Goal: Navigation & Orientation: Find specific page/section

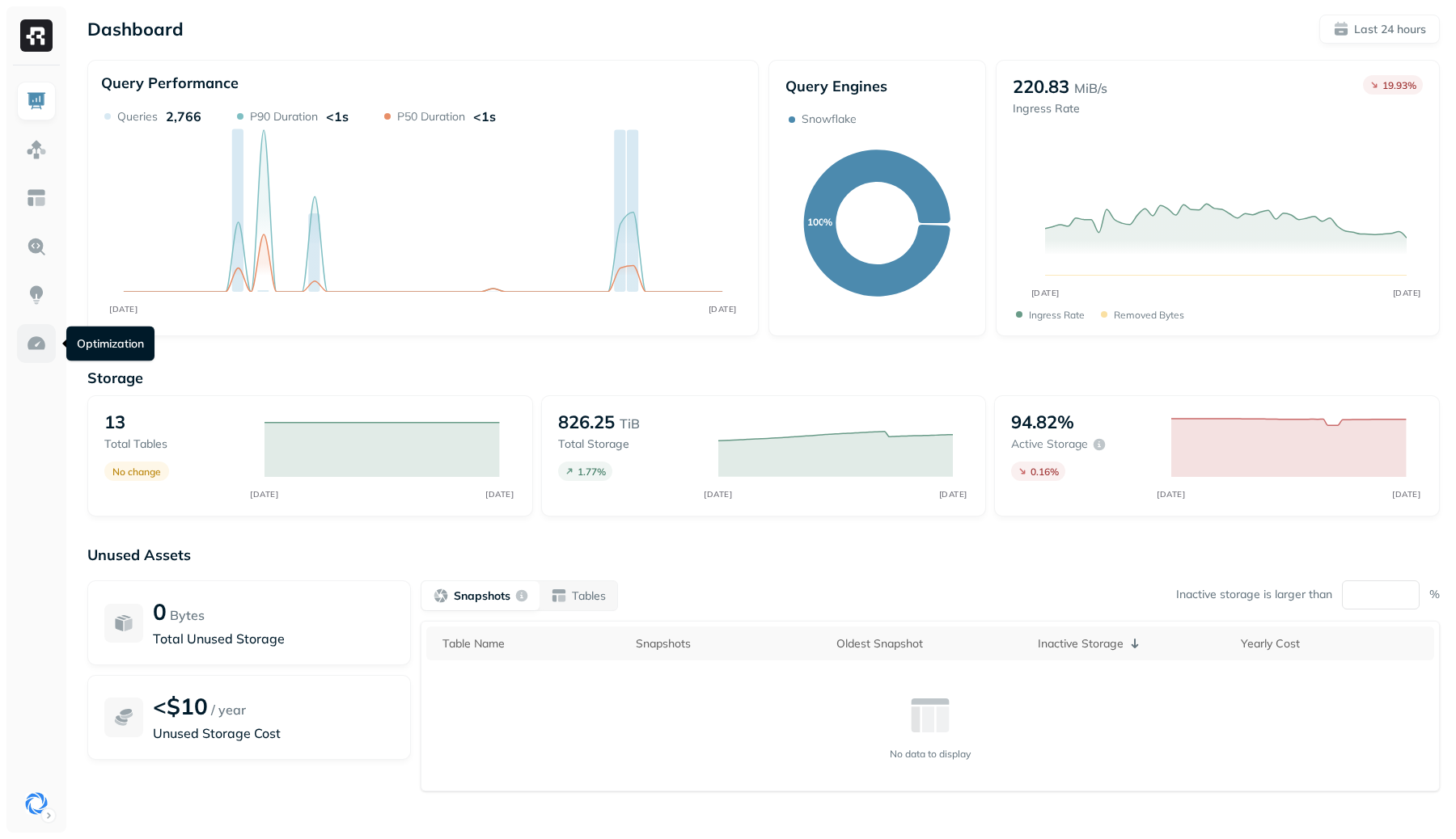
click at [38, 334] on img at bounding box center [37, 343] width 21 height 21
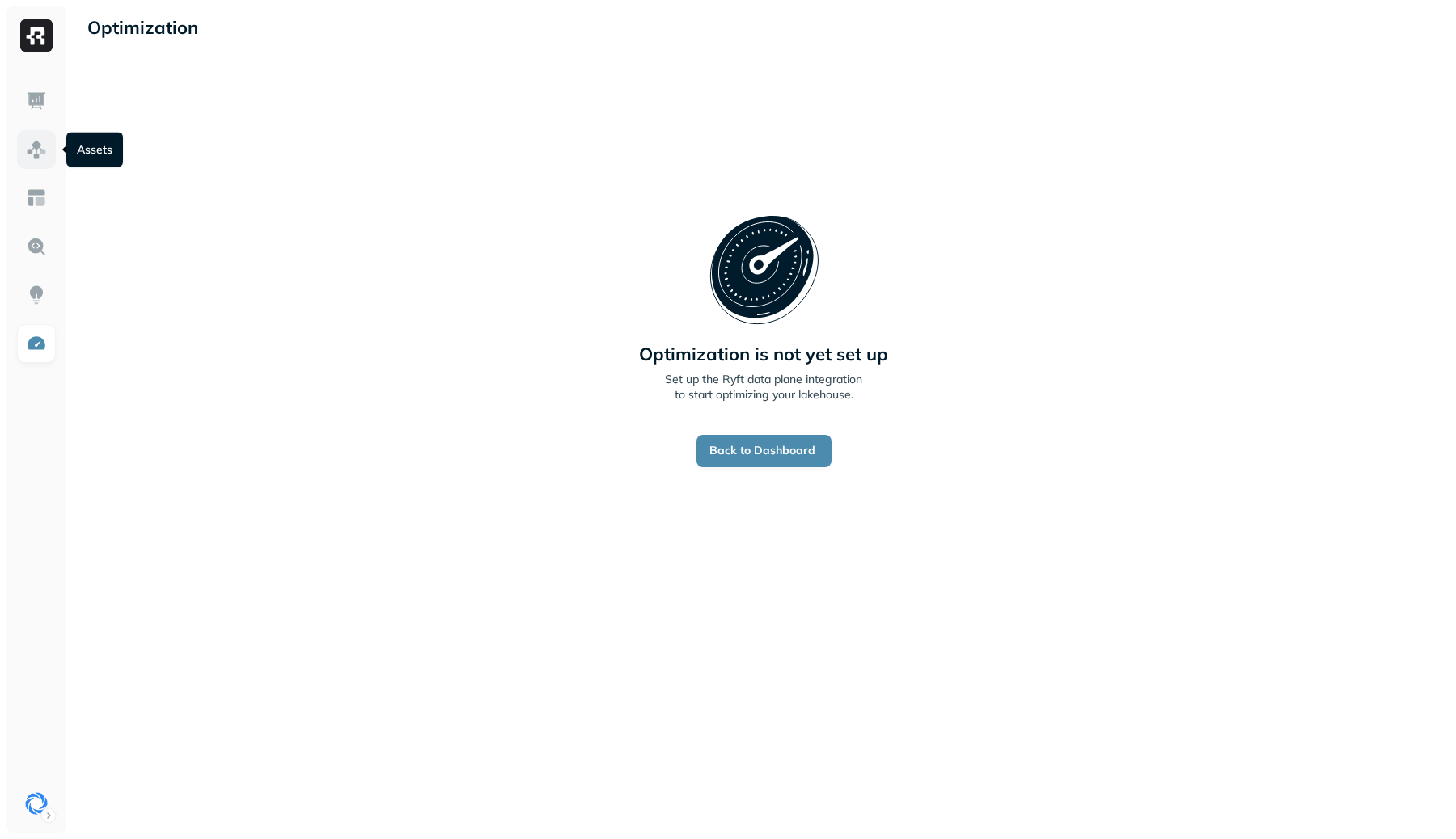
click at [28, 150] on img at bounding box center [37, 150] width 21 height 21
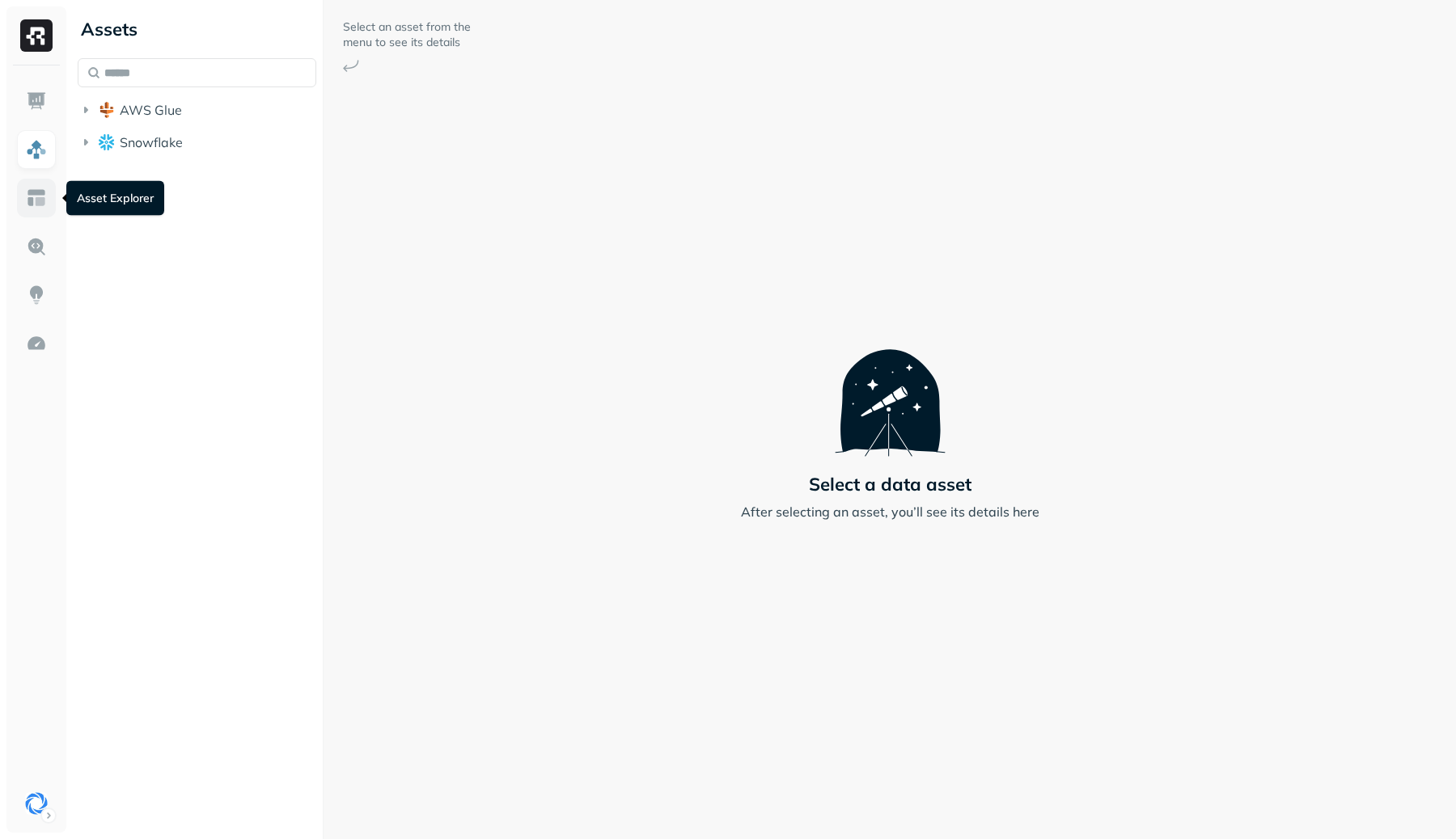
click at [26, 190] on img at bounding box center [37, 199] width 21 height 21
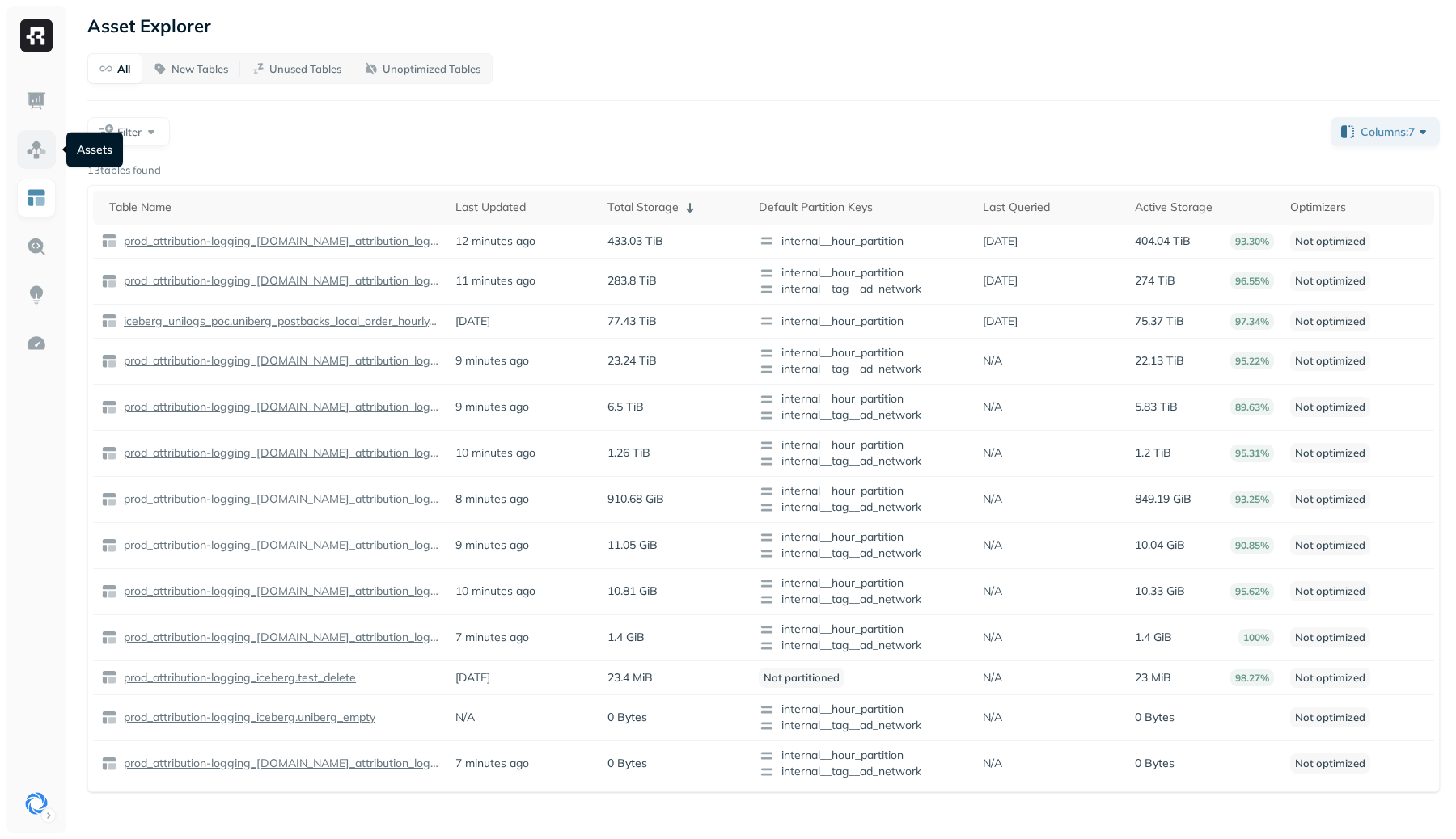
click at [38, 148] on img at bounding box center [37, 150] width 21 height 21
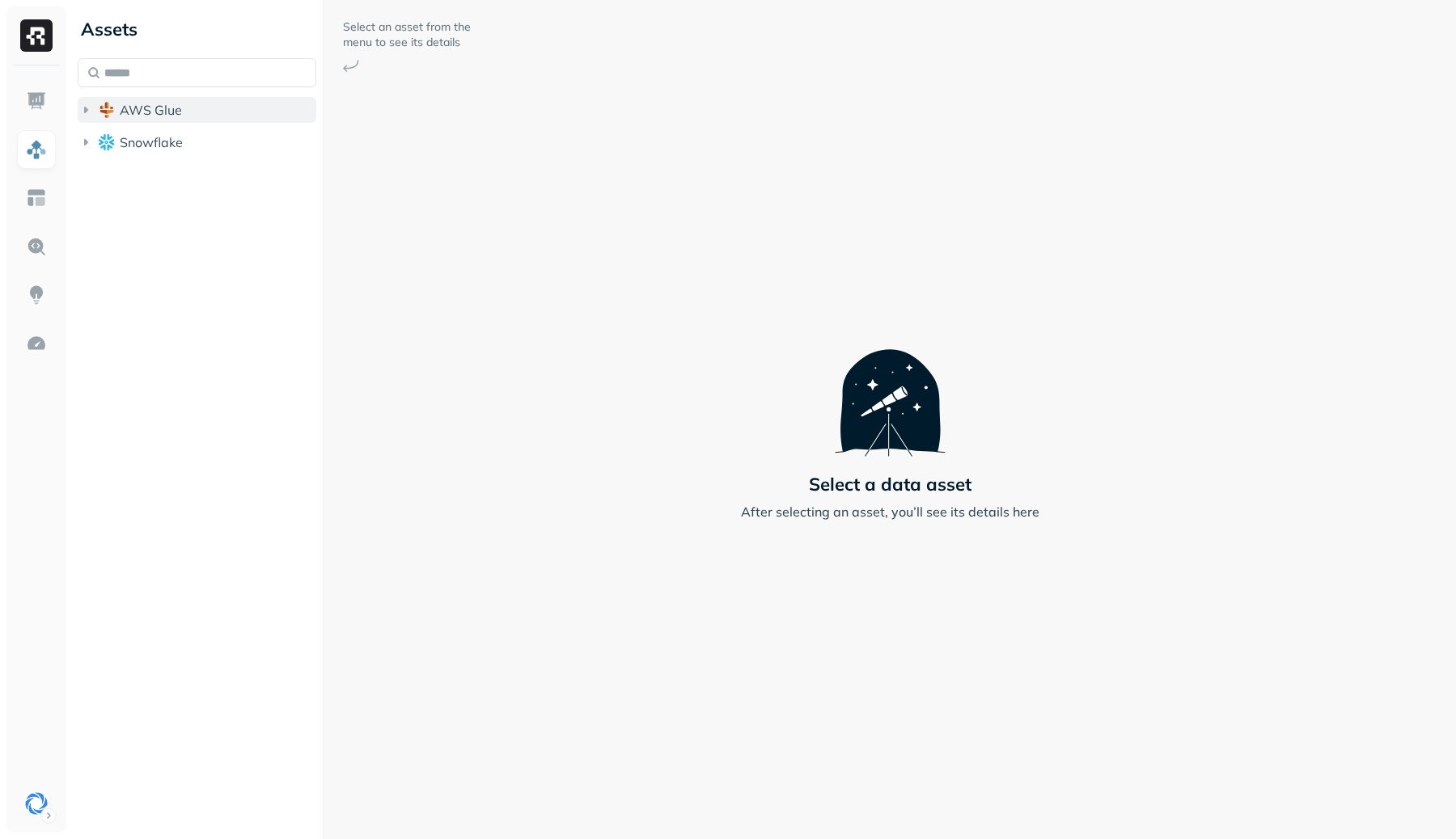
click at [182, 113] on button "AWS Glue" at bounding box center [197, 109] width 239 height 26
click at [173, 147] on span "Snowflake" at bounding box center [151, 142] width 64 height 16
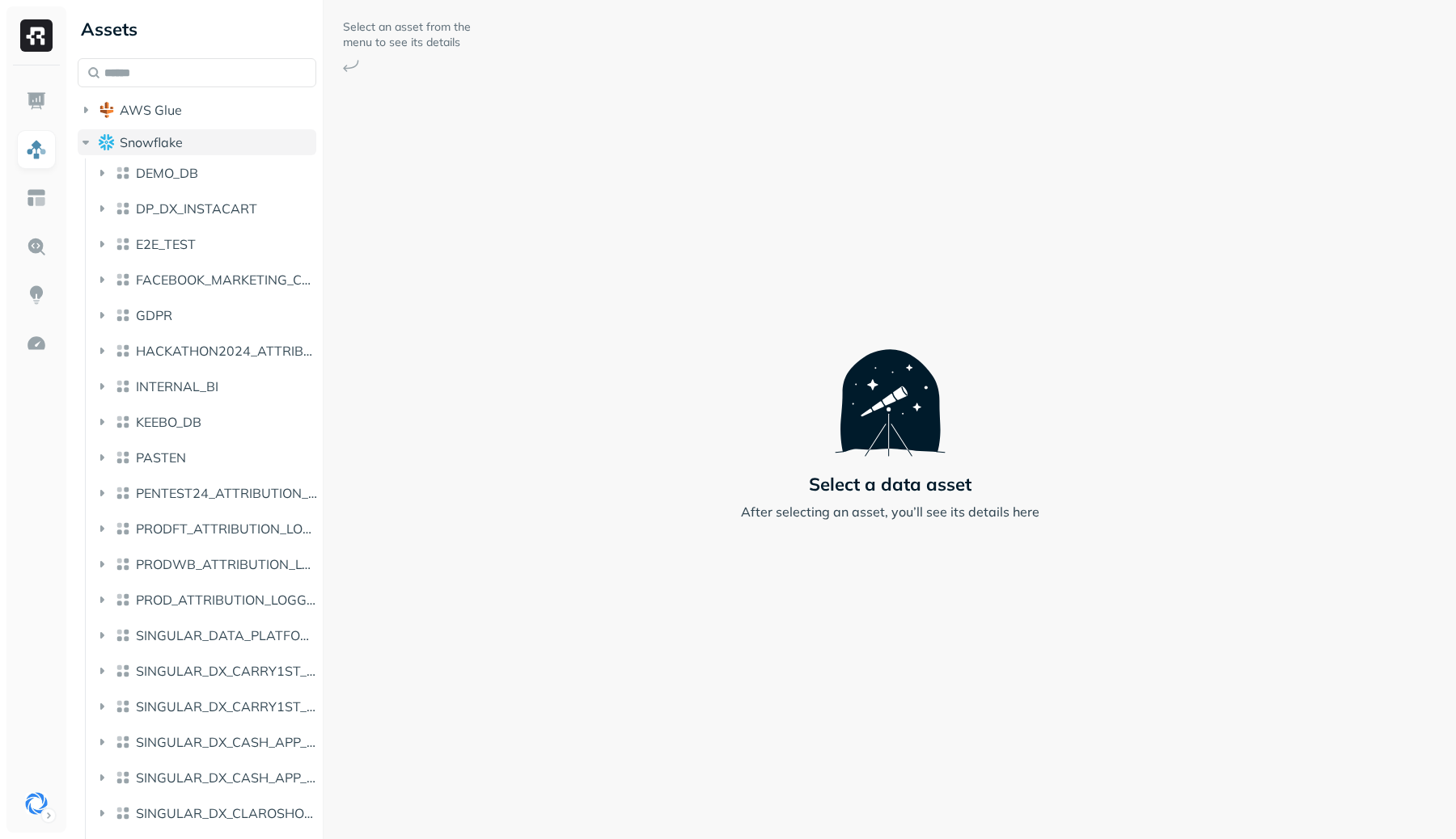
click at [173, 147] on span "Snowflake" at bounding box center [151, 142] width 64 height 16
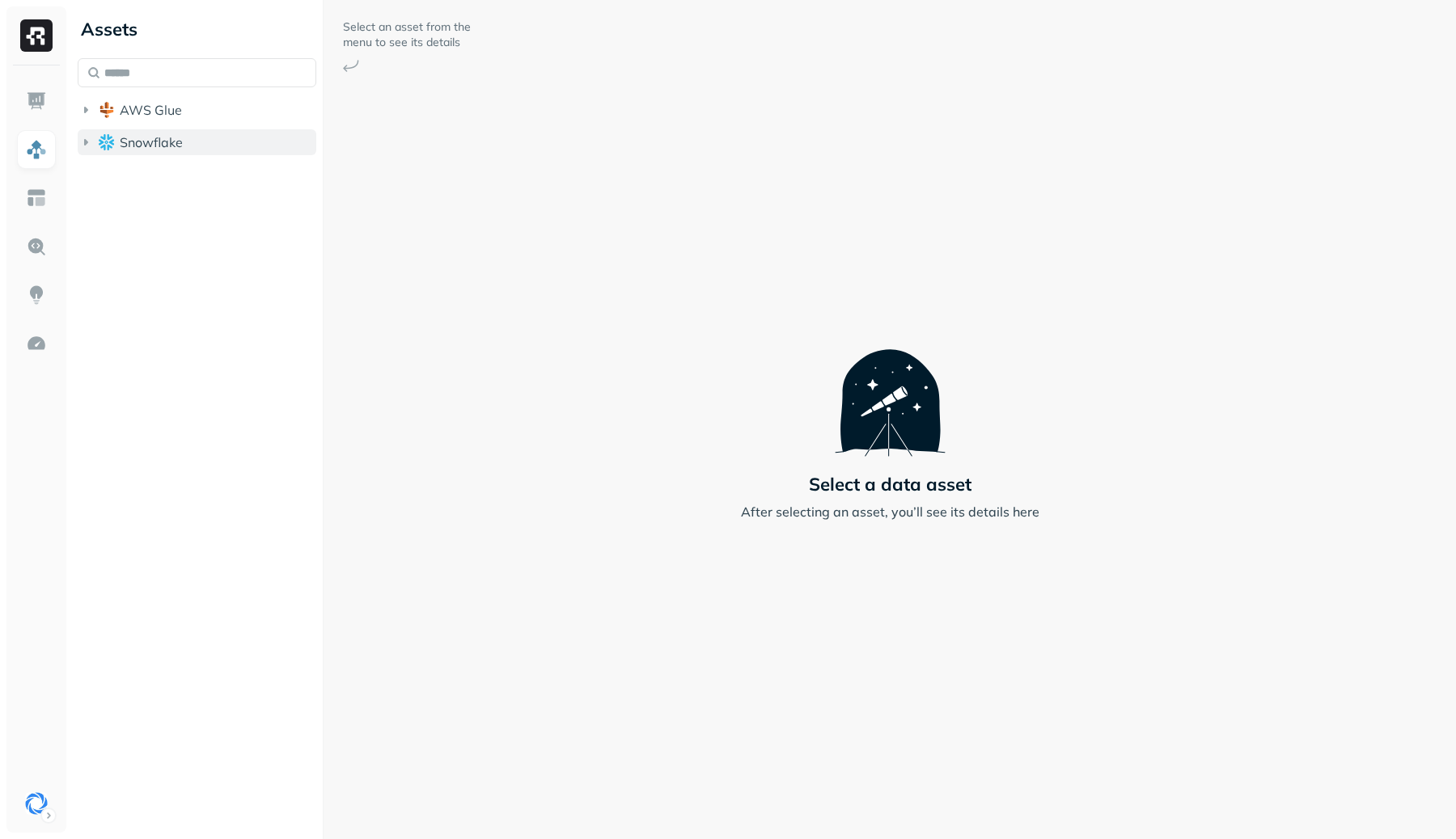
click at [173, 147] on span "Snowflake" at bounding box center [151, 142] width 64 height 16
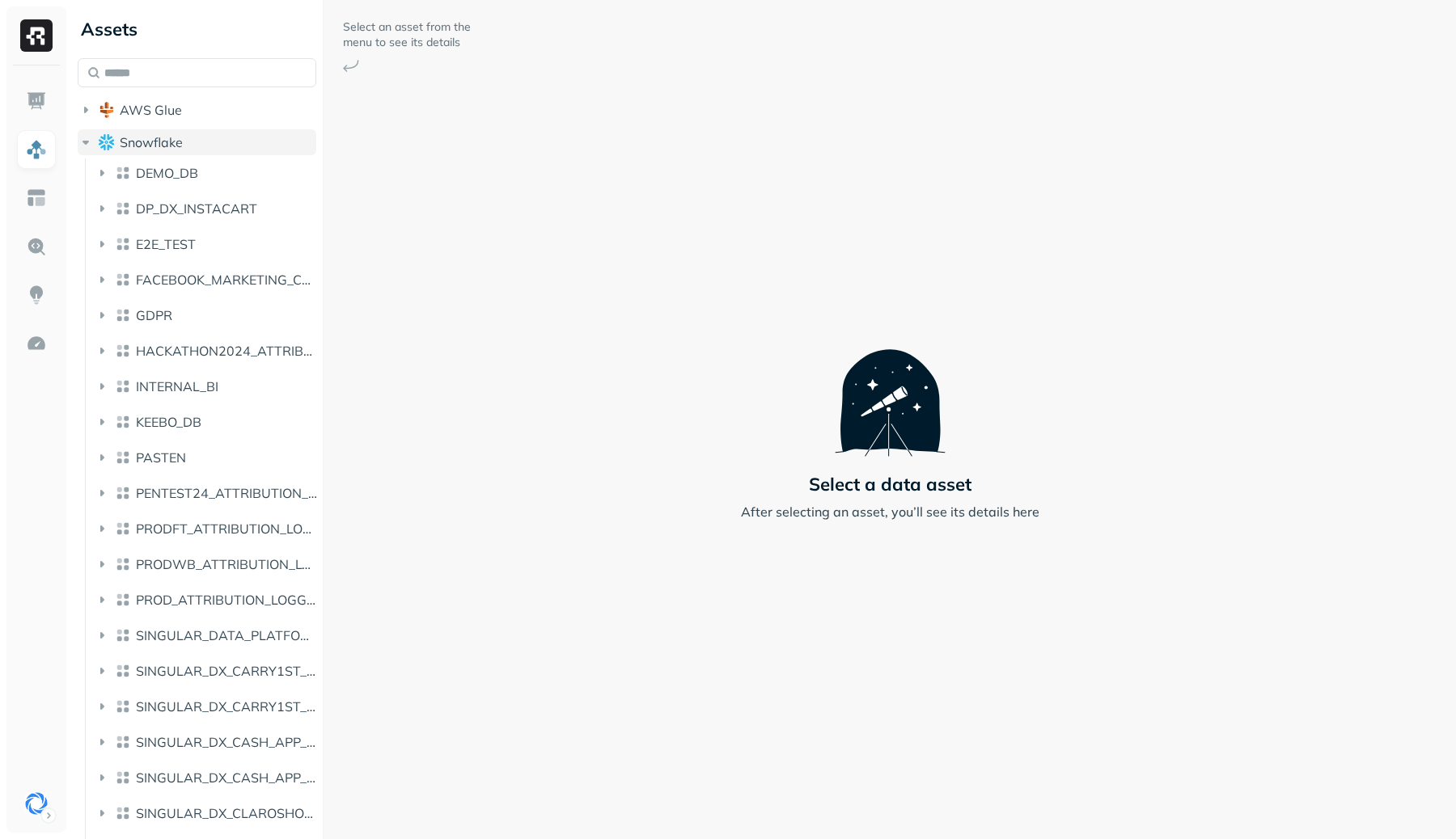
click at [128, 133] on button "Snowflake" at bounding box center [197, 142] width 239 height 26
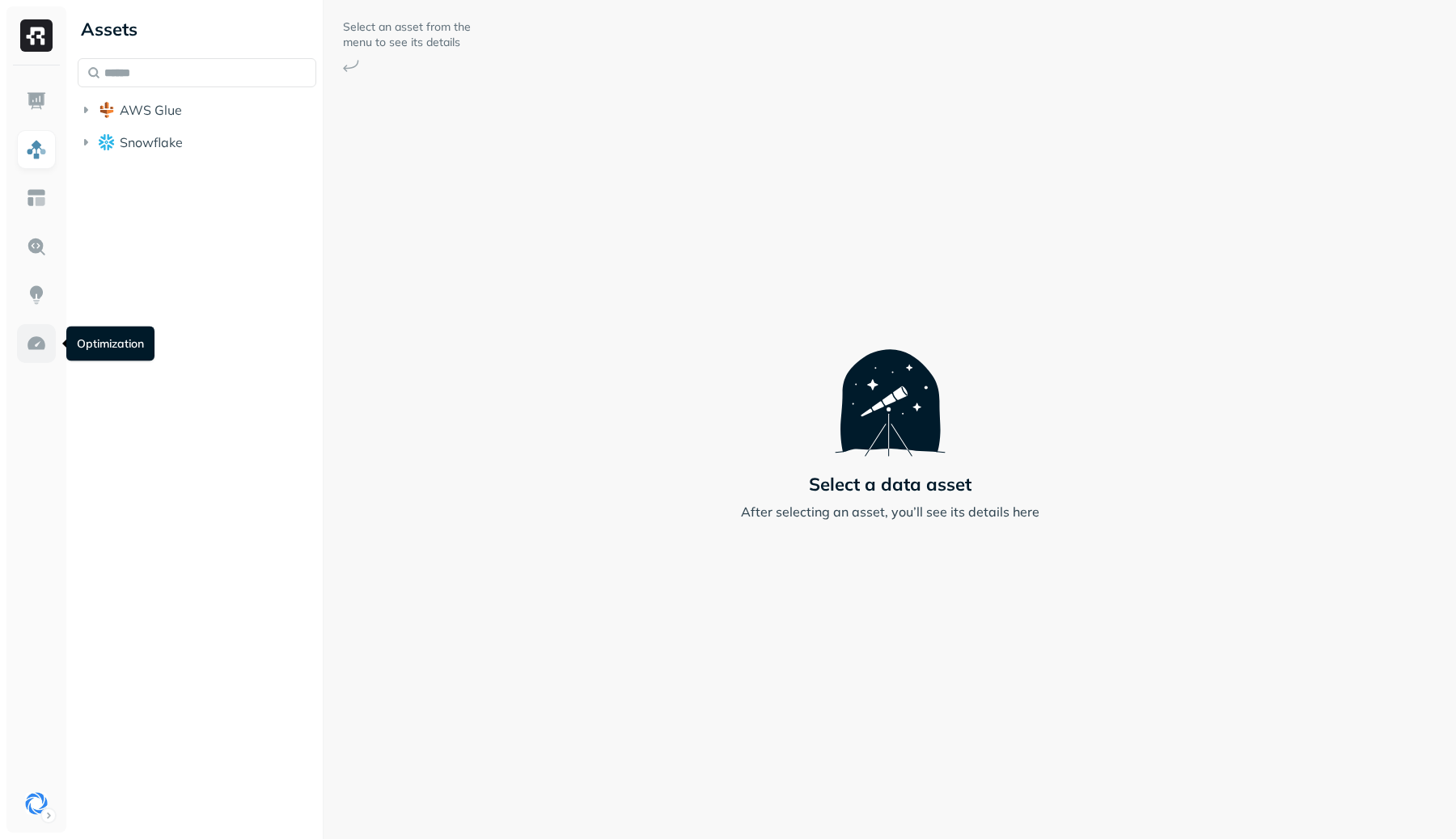
click at [29, 355] on link at bounding box center [36, 343] width 38 height 38
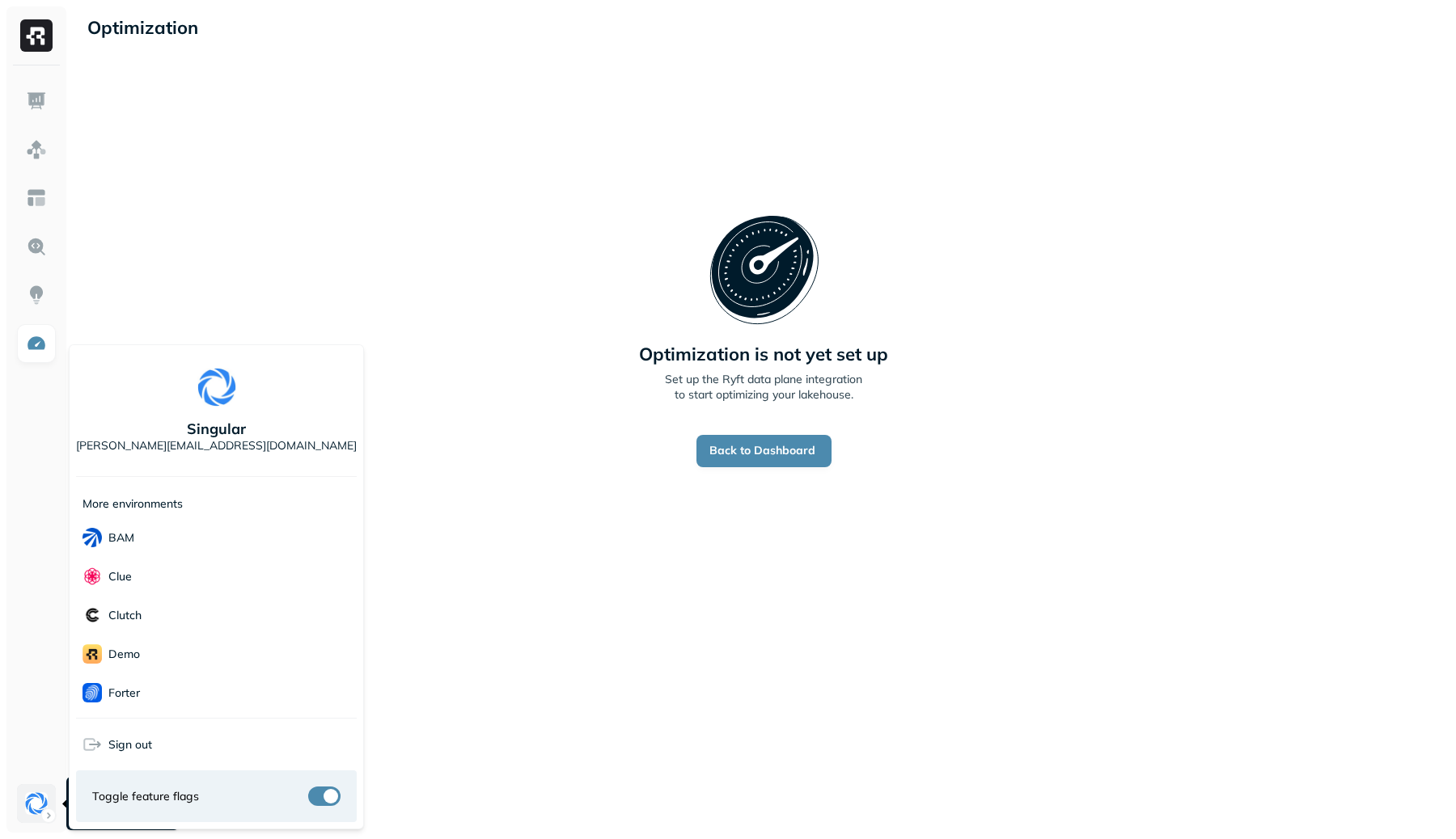
click at [34, 806] on html "Optimization New Policy Optimization is not yet set up Set up the Ryft data pla…" at bounding box center [728, 420] width 1456 height 839
click at [275, 384] on div "Singular [PERSON_NAME][EMAIL_ADDRESS][DOMAIN_NAME]" at bounding box center [217, 411] width 281 height 118
click at [249, 400] on div "Singular [PERSON_NAME][EMAIL_ADDRESS][DOMAIN_NAME]" at bounding box center [217, 411] width 281 height 118
click at [285, 437] on div "Singular [PERSON_NAME][EMAIL_ADDRESS][DOMAIN_NAME]" at bounding box center [217, 411] width 281 height 118
click at [166, 699] on div "Voodoo" at bounding box center [217, 692] width 281 height 38
